Goal: Information Seeking & Learning: Learn about a topic

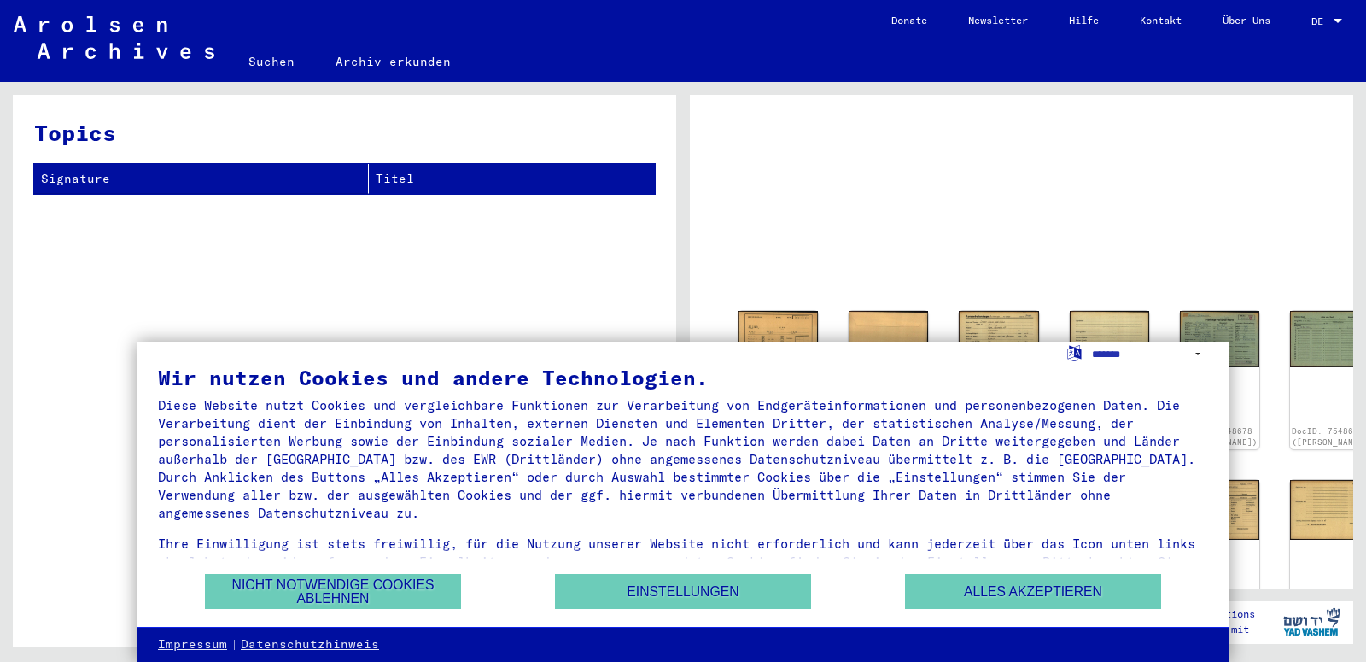
click at [397, 588] on button "Nicht notwendige Cookies ablehnen" at bounding box center [333, 591] width 256 height 35
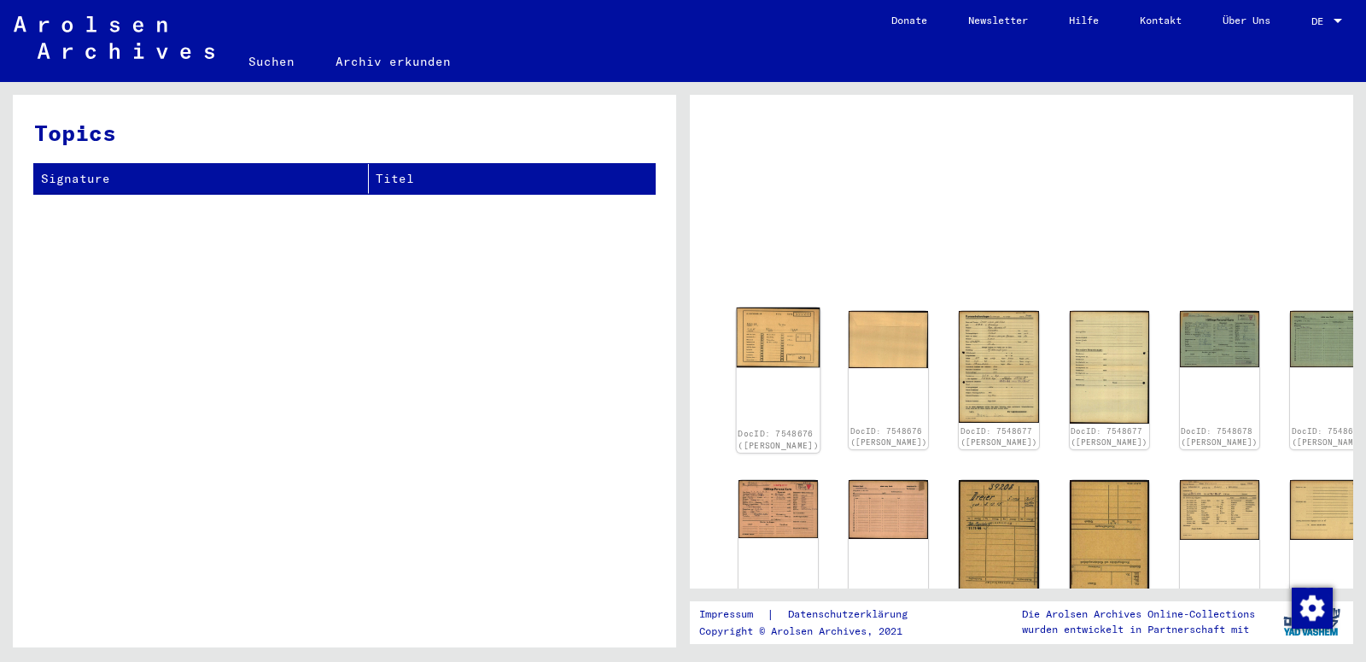
click at [787, 323] on img at bounding box center [779, 337] width 84 height 61
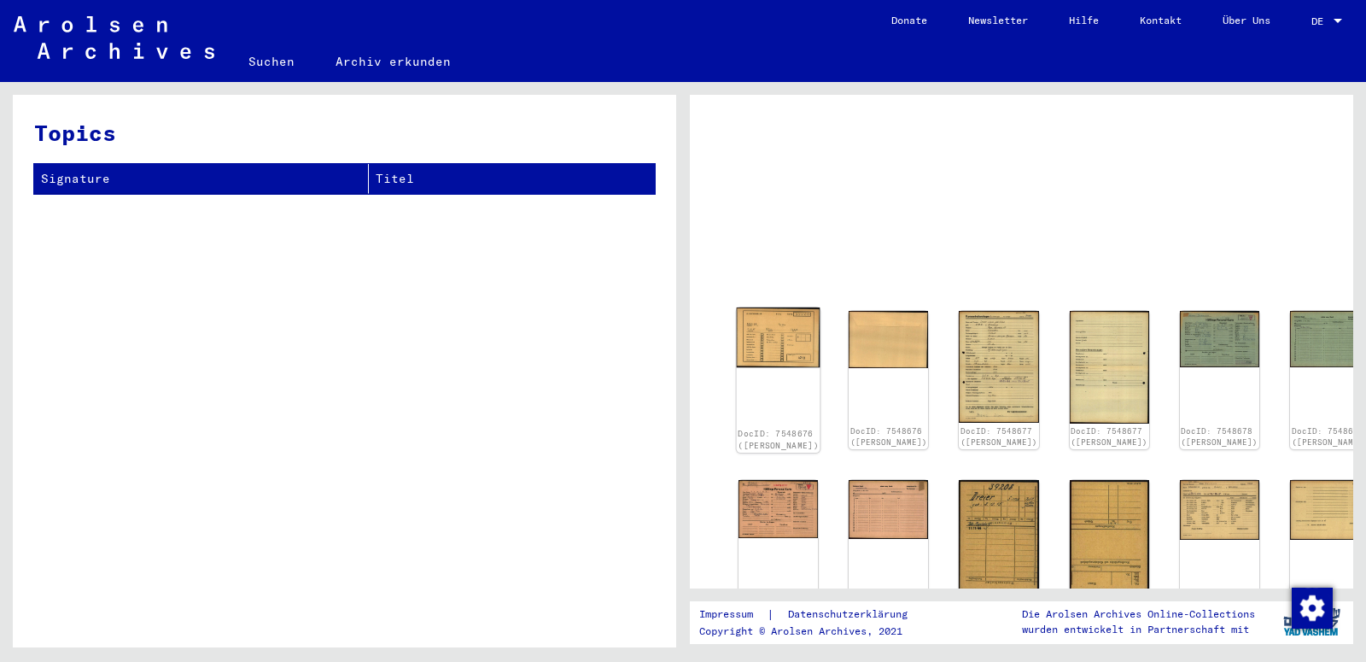
click at [787, 323] on img at bounding box center [779, 337] width 84 height 61
click at [719, 430] on div "DocID: 7548676 ([PERSON_NAME]) DocID: 7548676 ([PERSON_NAME]) DocID: 7548677 ([…" at bounding box center [1021, 542] width 621 height 477
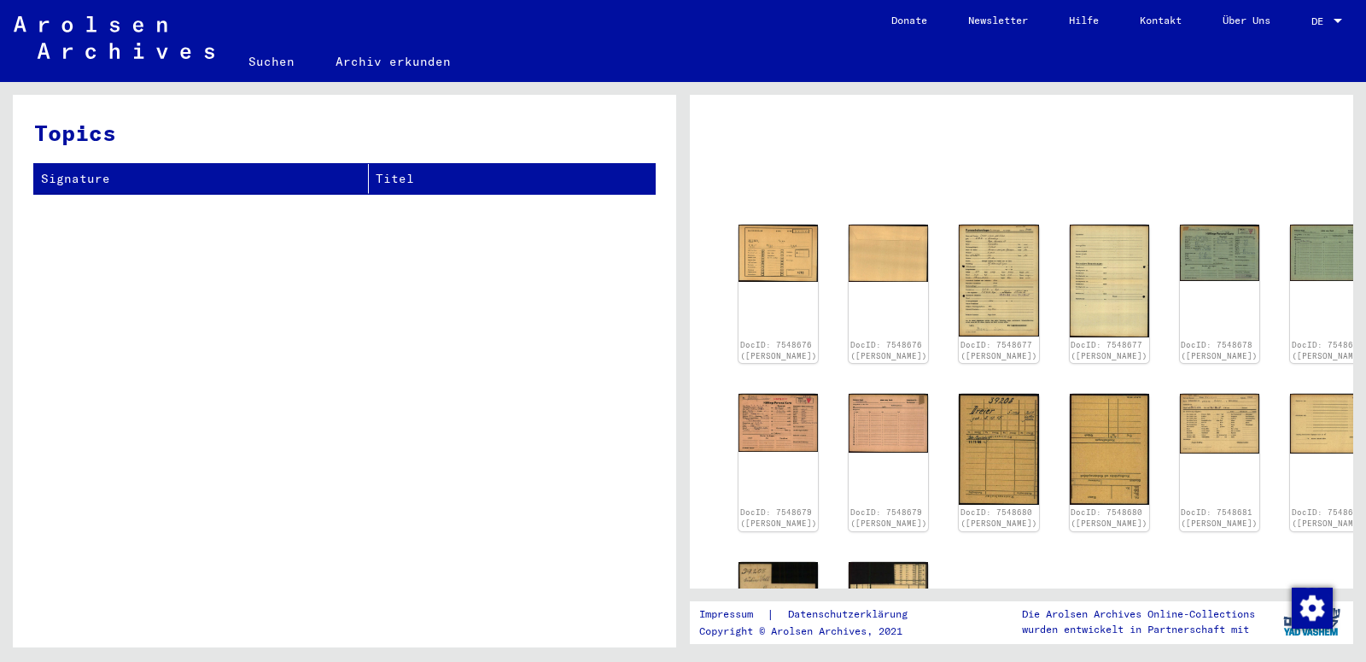
scroll to position [74, 0]
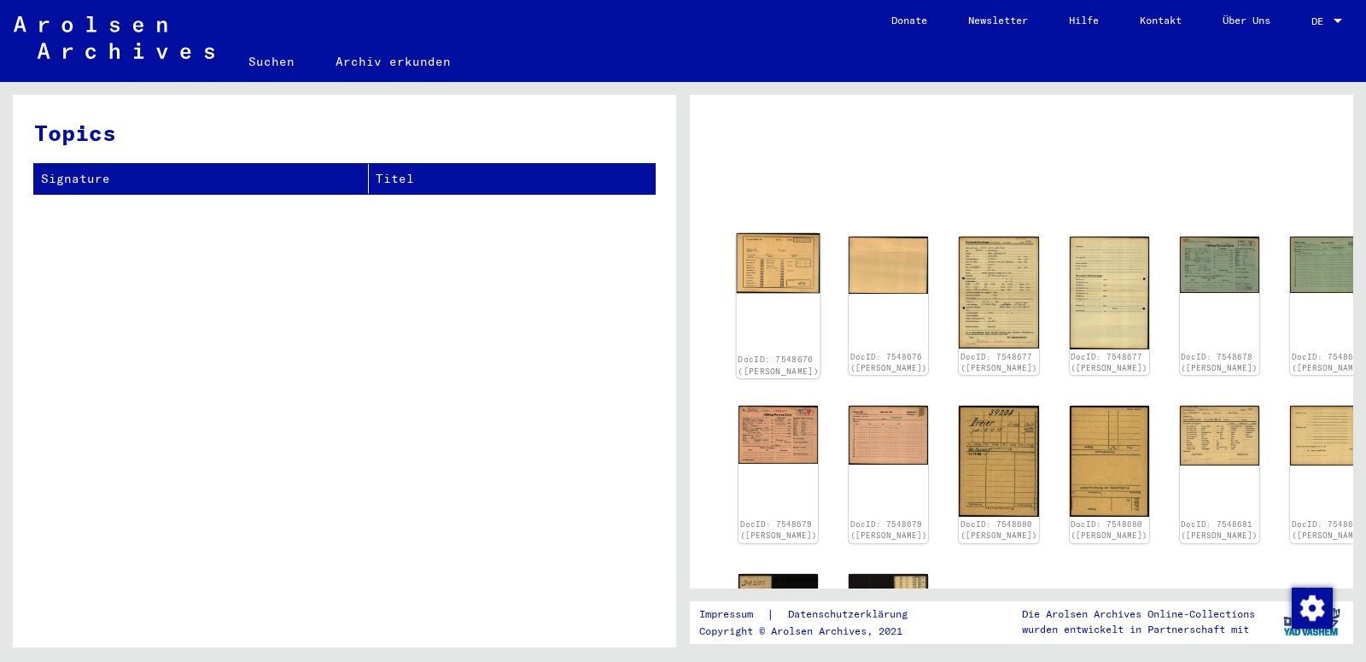
click at [758, 265] on img at bounding box center [779, 263] width 84 height 61
click at [862, 272] on img at bounding box center [889, 263] width 84 height 61
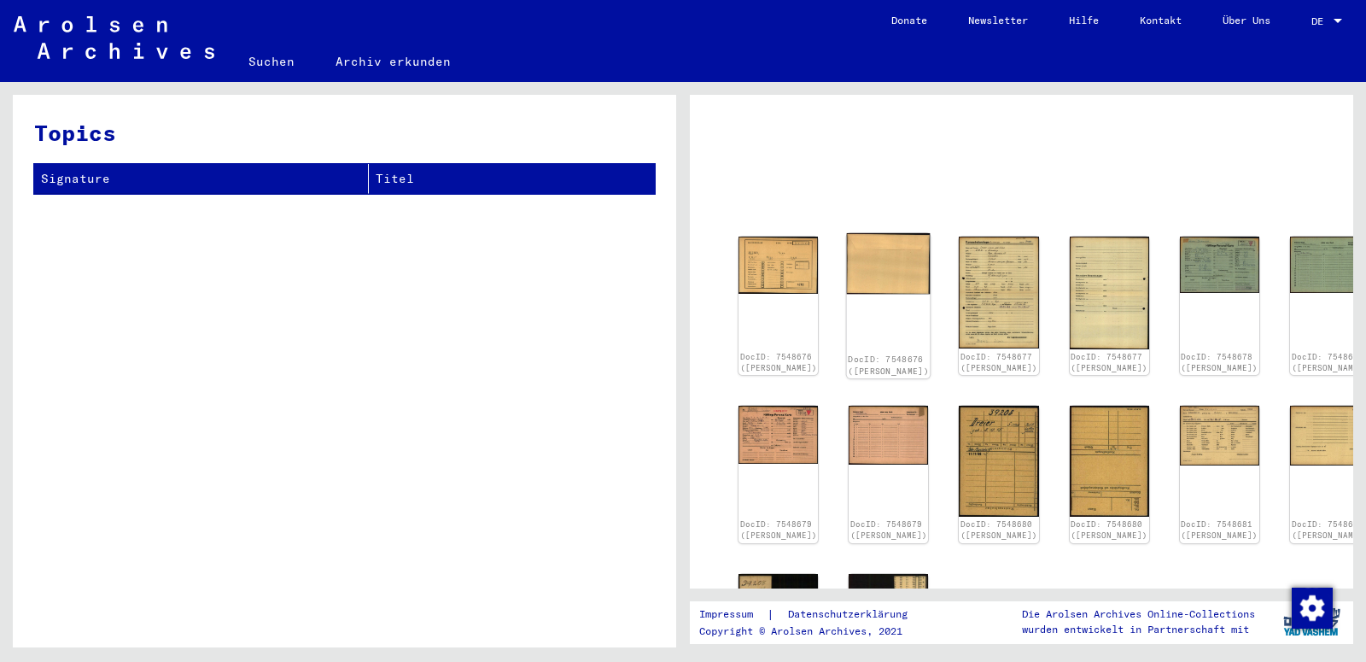
click at [862, 272] on img at bounding box center [889, 263] width 84 height 61
click at [975, 297] on img at bounding box center [999, 292] width 84 height 118
click at [962, 258] on img at bounding box center [999, 292] width 84 height 118
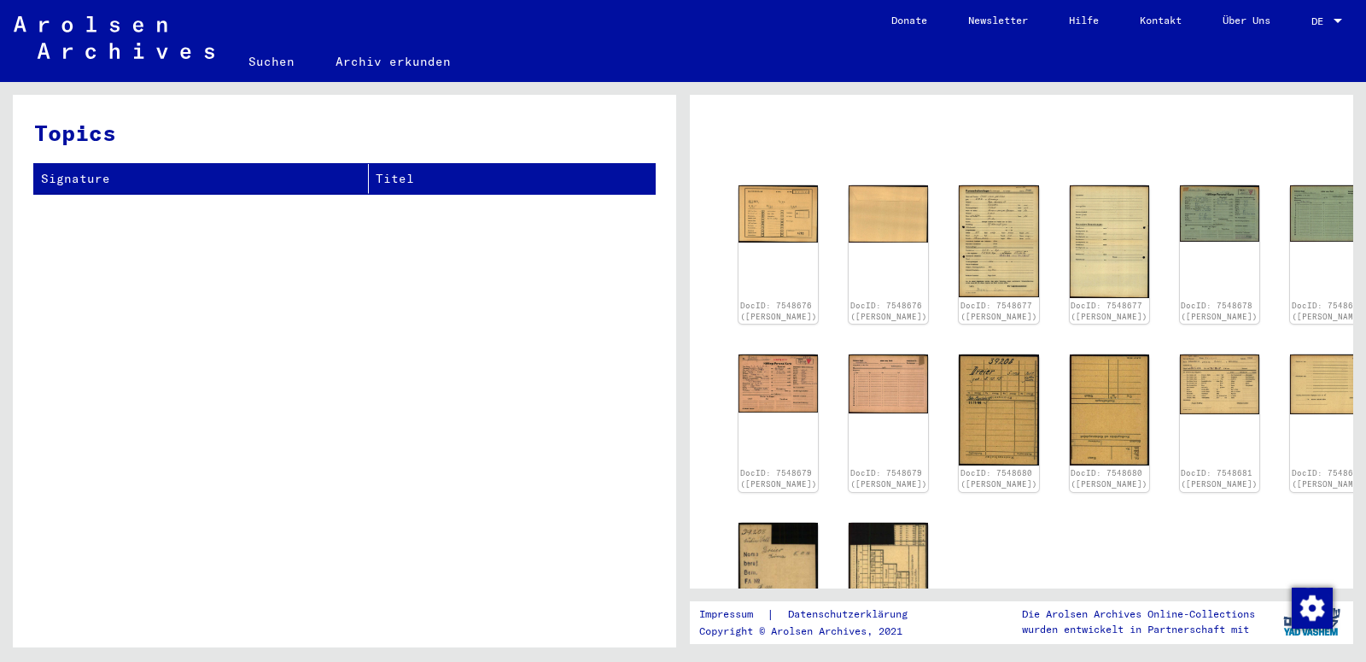
scroll to position [77, 0]
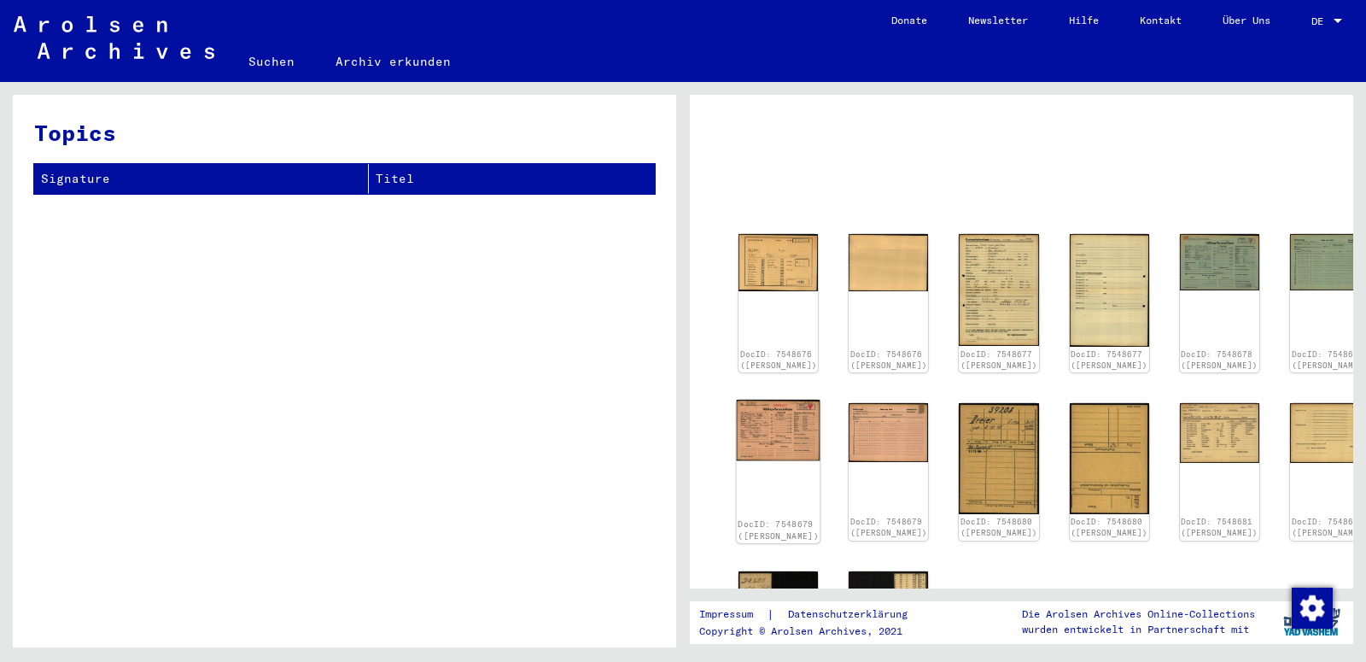
click at [749, 424] on img at bounding box center [779, 430] width 84 height 61
click at [751, 424] on img at bounding box center [779, 430] width 84 height 61
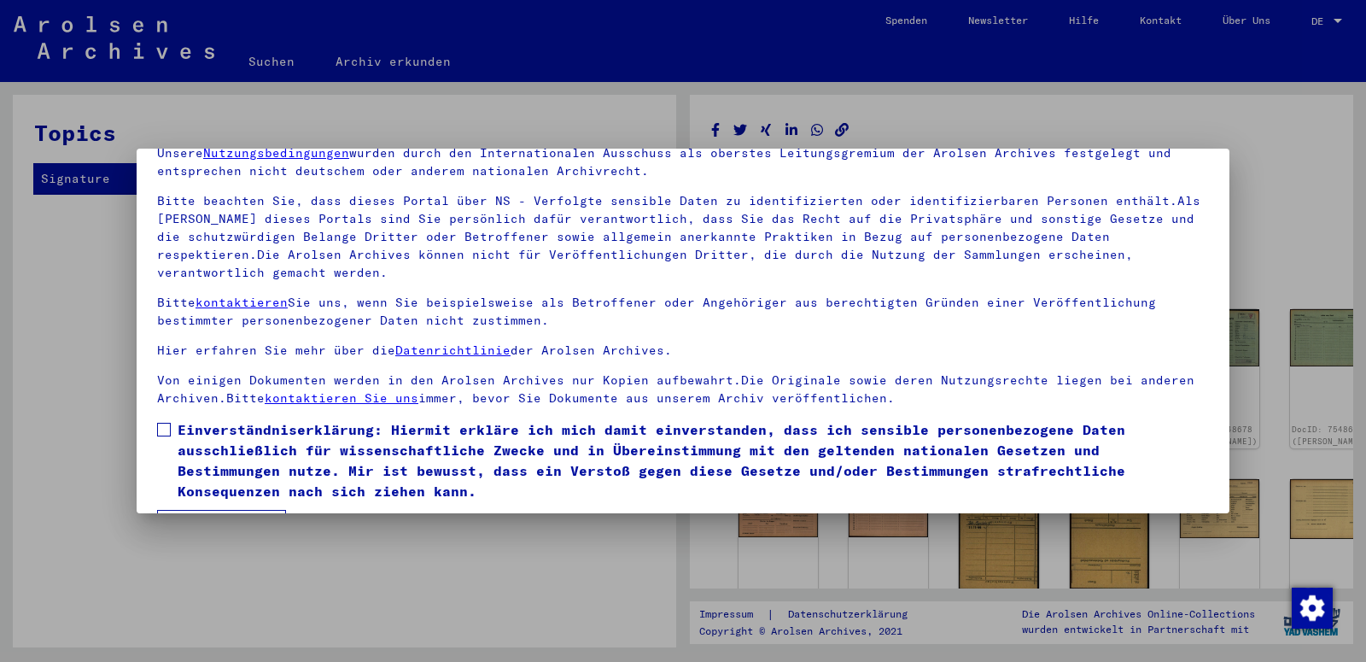
scroll to position [131, 0]
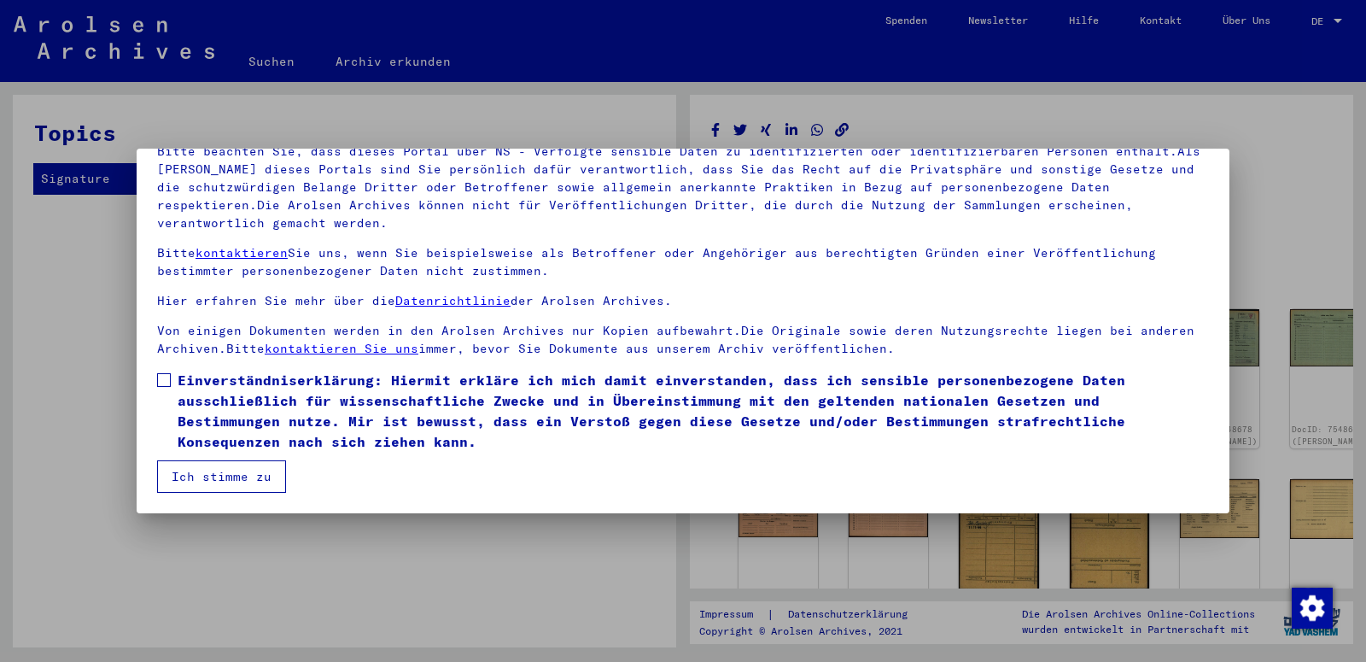
click at [223, 477] on button "Ich stimme zu" at bounding box center [221, 476] width 129 height 32
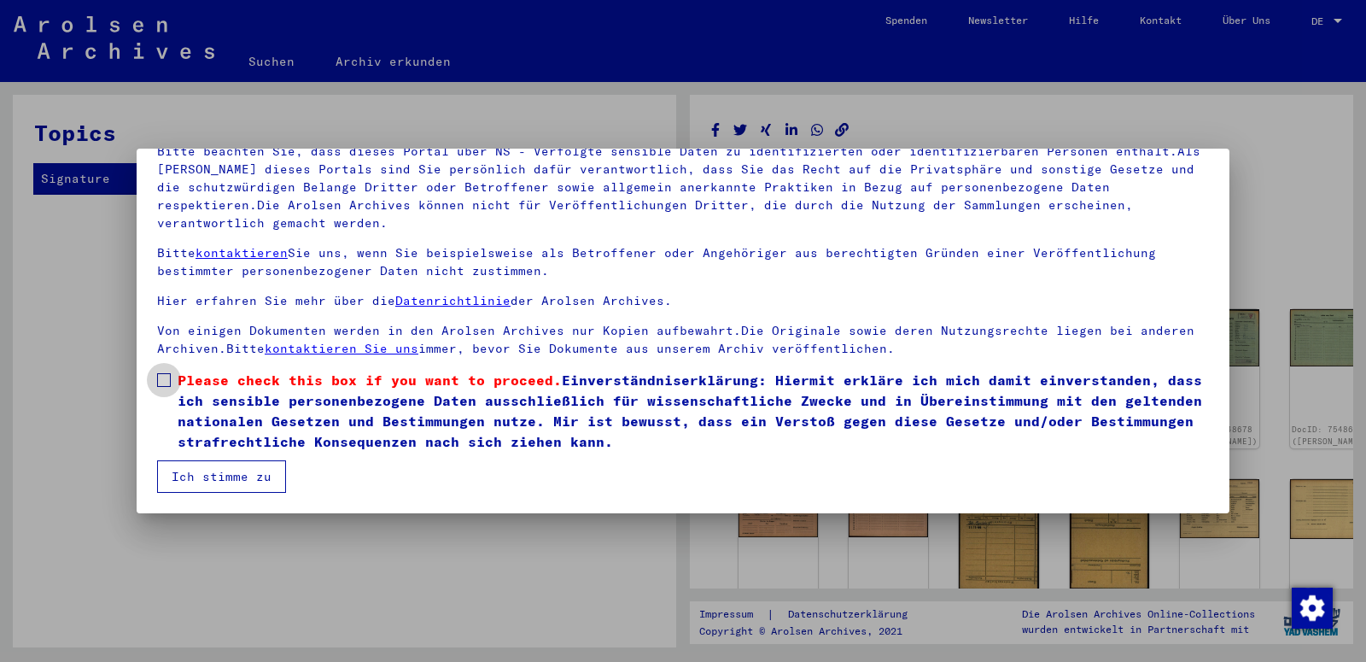
click at [168, 375] on span at bounding box center [164, 380] width 14 height 14
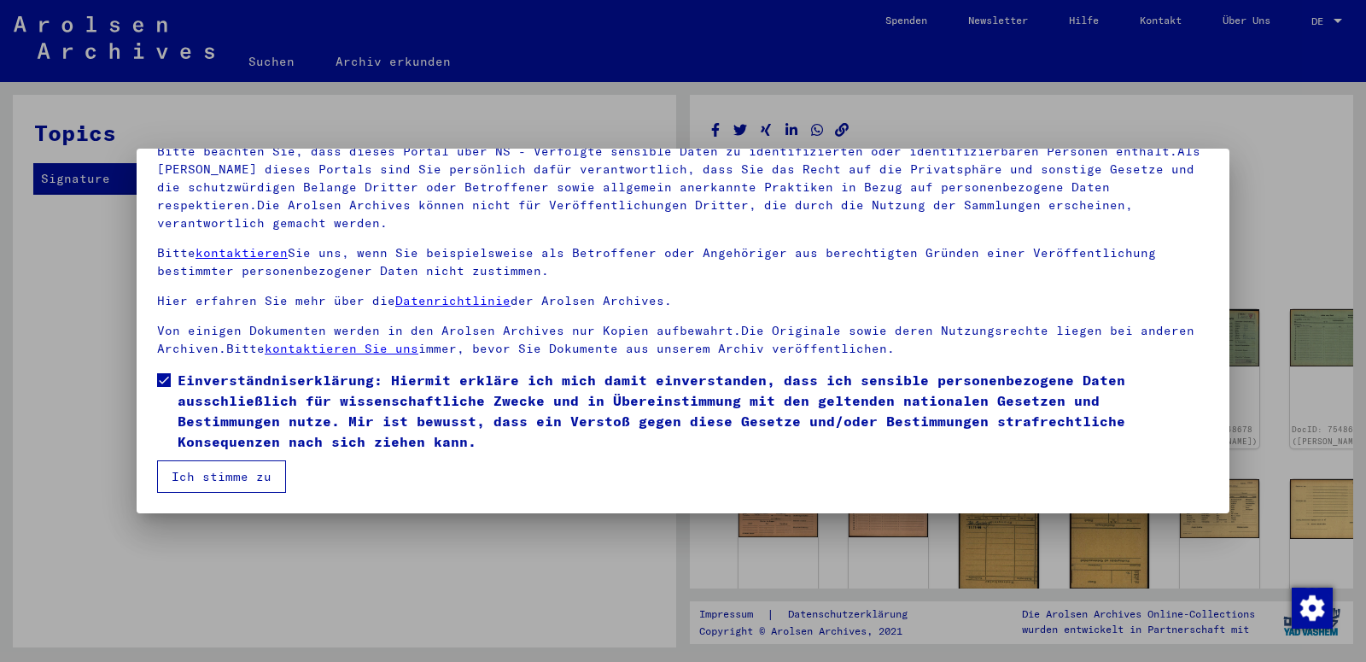
click at [216, 491] on button "Ich stimme zu" at bounding box center [221, 476] width 129 height 32
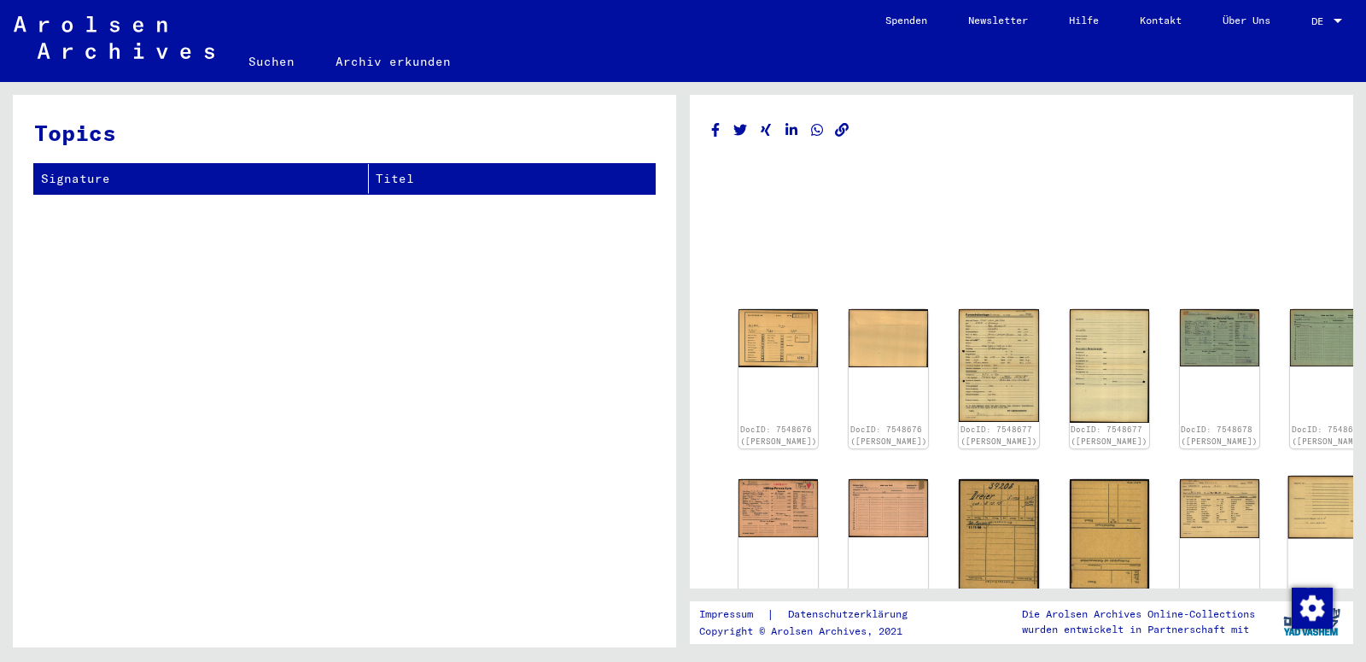
click at [1289, 493] on img at bounding box center [1331, 507] width 84 height 63
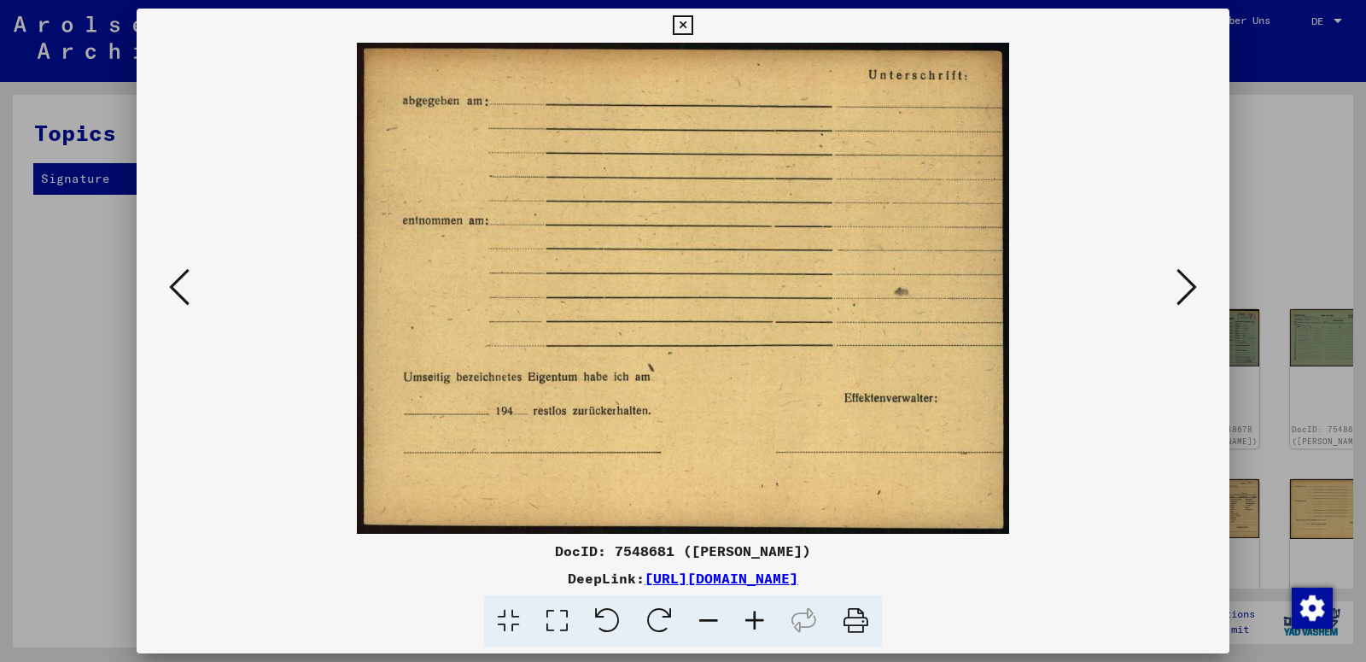
click at [693, 21] on icon at bounding box center [683, 25] width 20 height 20
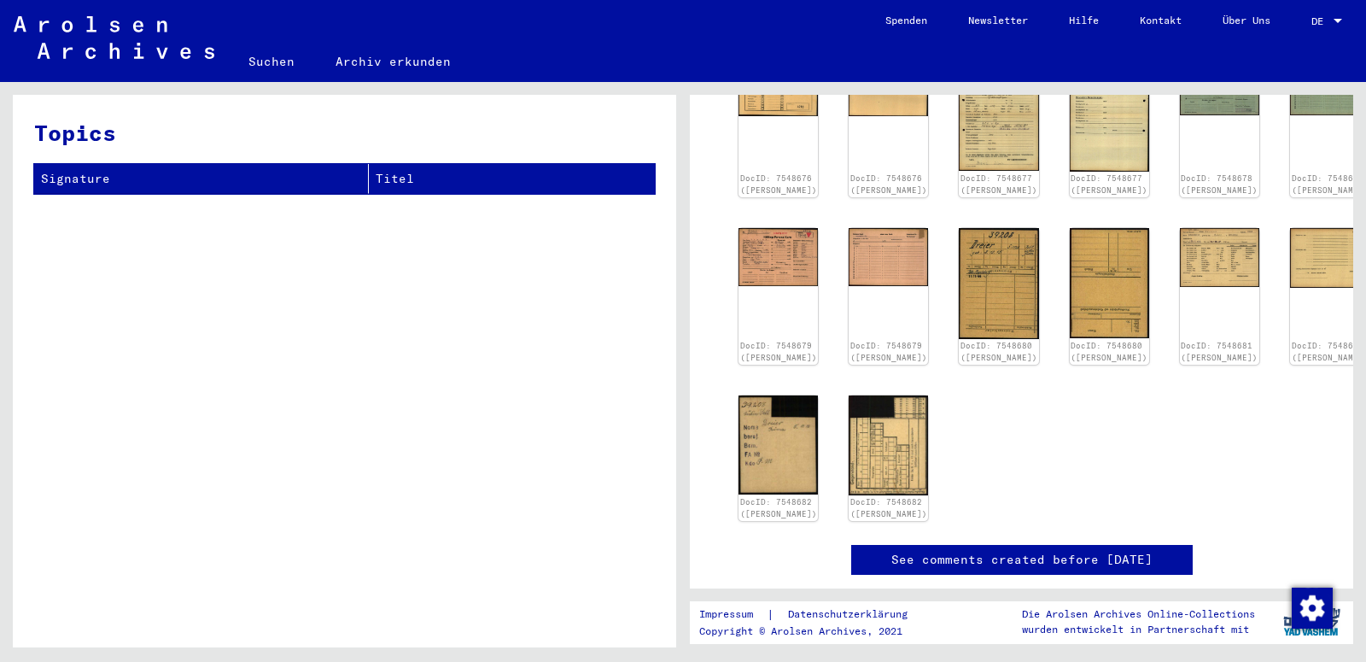
scroll to position [260, 0]
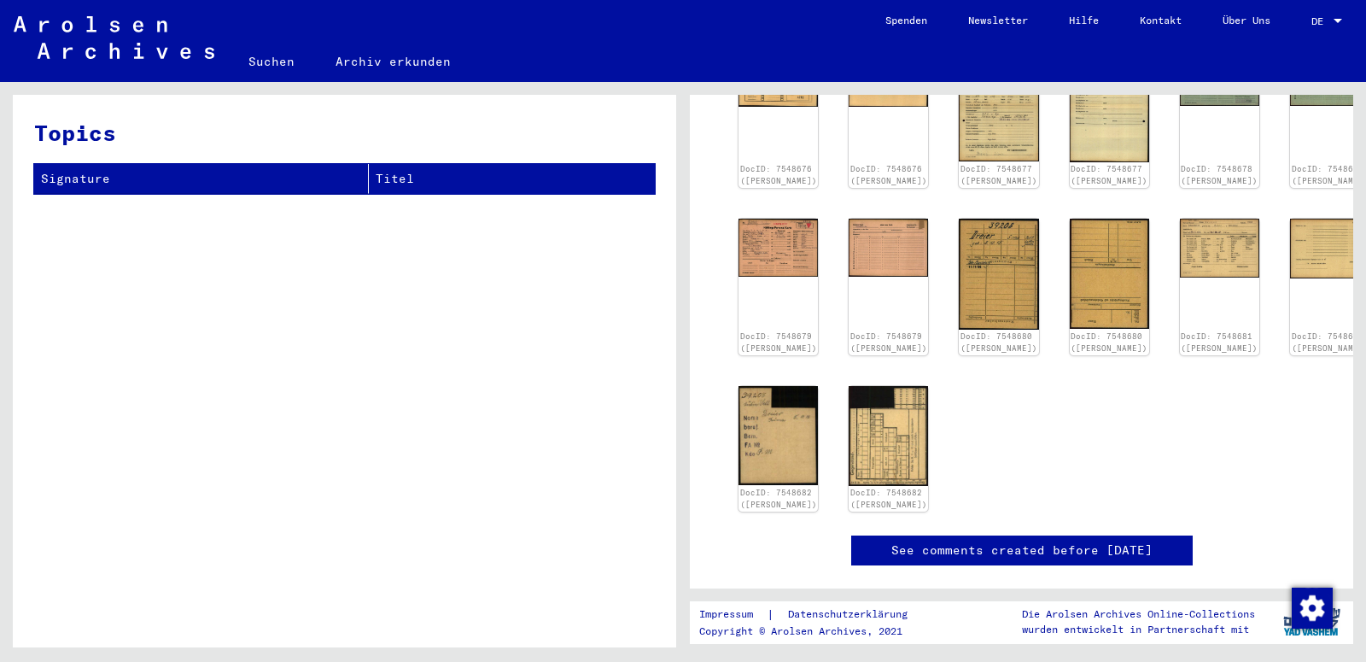
click at [1018, 541] on link "See comments created before [DATE]" at bounding box center [1022, 550] width 261 height 18
